Goal: Information Seeking & Learning: Learn about a topic

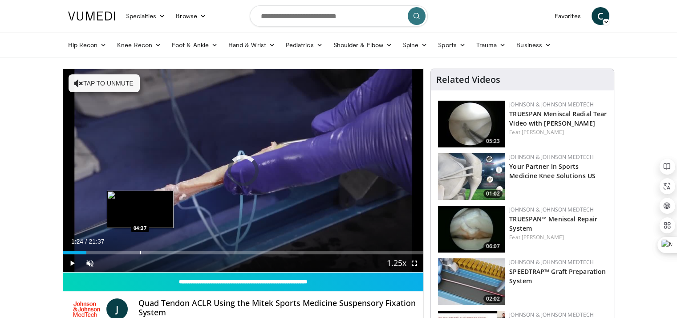
drag, startPoint x: 85, startPoint y: 251, endPoint x: 140, endPoint y: 250, distance: 54.7
click at [140, 250] on div "Loaded : 0.00% 04:33 04:37" at bounding box center [243, 252] width 360 height 4
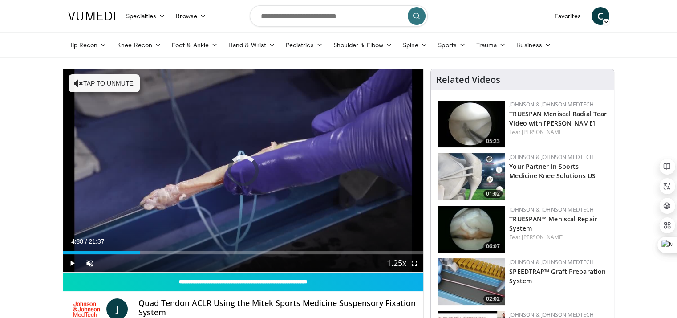
drag, startPoint x: 140, startPoint y: 250, endPoint x: 183, endPoint y: 254, distance: 43.4
click at [183, 254] on div "Current Time 4:38 / Duration 21:37 Play Skip Backward Skip Forward Unmute Loade…" at bounding box center [243, 263] width 360 height 18
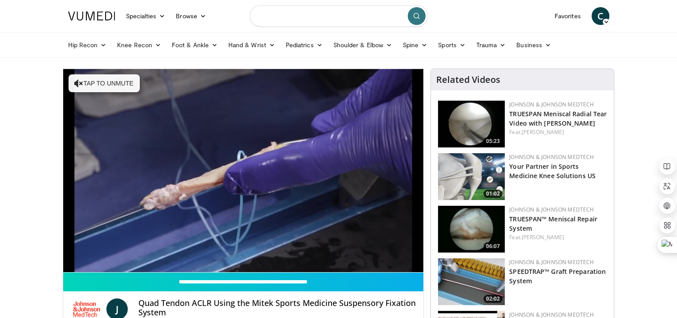
click at [301, 14] on input "Search topics, interventions" at bounding box center [339, 15] width 178 height 21
type input "**********"
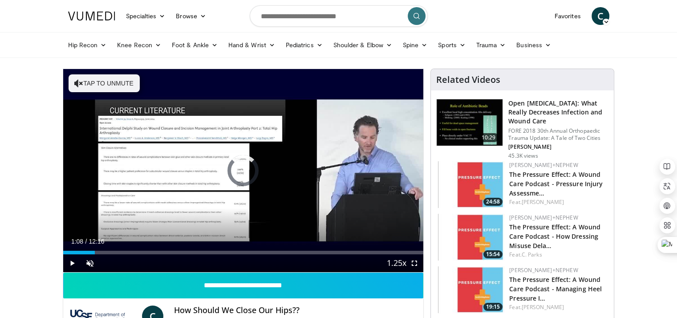
drag, startPoint x: 75, startPoint y: 249, endPoint x: 108, endPoint y: 250, distance: 32.9
click at [108, 250] on div "Loaded : 0.00% 01:31 01:32" at bounding box center [243, 250] width 360 height 8
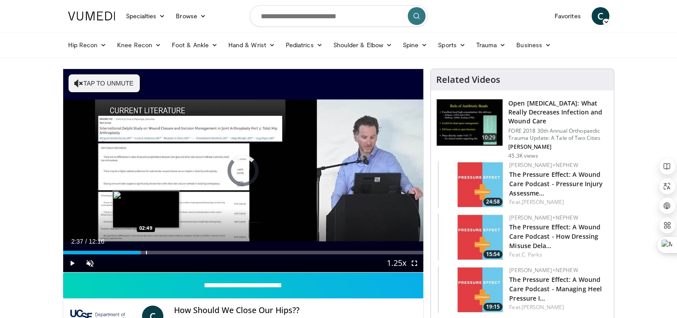
drag, startPoint x: 118, startPoint y: 248, endPoint x: 146, endPoint y: 252, distance: 27.9
click at [146, 252] on div "Loaded : 21.69% 02:44 02:49" at bounding box center [243, 250] width 360 height 8
drag, startPoint x: 146, startPoint y: 251, endPoint x: 165, endPoint y: 252, distance: 18.2
click at [162, 252] on div "Progress Bar" at bounding box center [161, 252] width 1 height 4
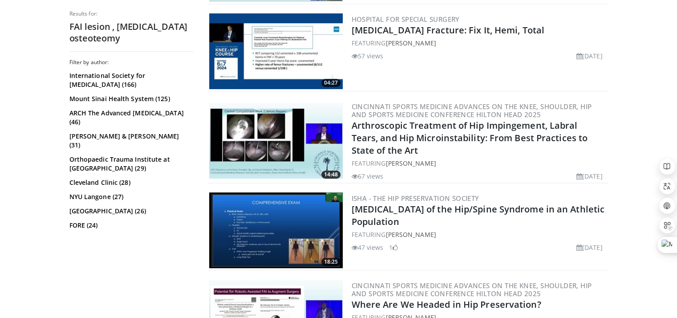
scroll to position [534, 0]
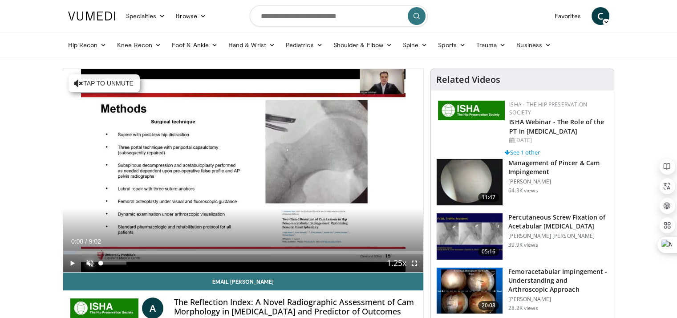
click at [90, 263] on span "Video Player" at bounding box center [90, 263] width 18 height 18
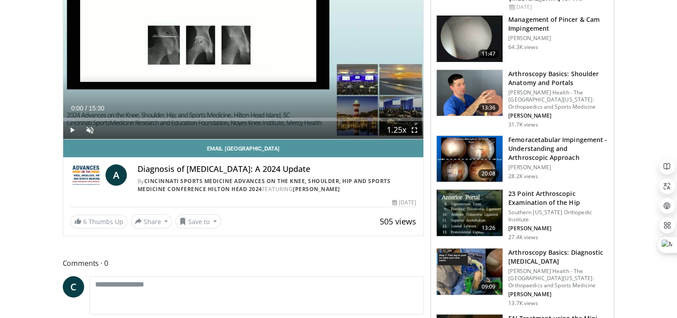
scroll to position [133, 0]
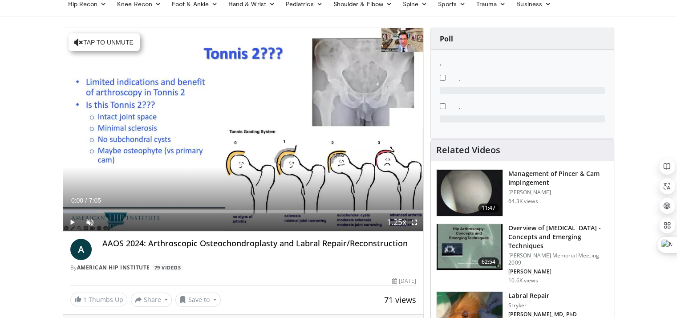
scroll to position [89, 0]
